Goal: Task Accomplishment & Management: Complete application form

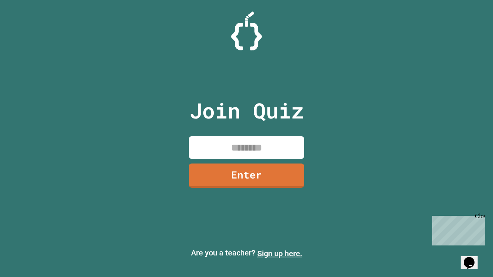
click at [280, 254] on link "Sign up here." at bounding box center [279, 253] width 45 height 9
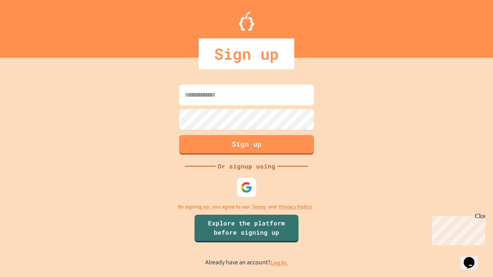
click at [280, 263] on link "Log in." at bounding box center [280, 263] width 18 height 8
